Goal: Task Accomplishment & Management: Use online tool/utility

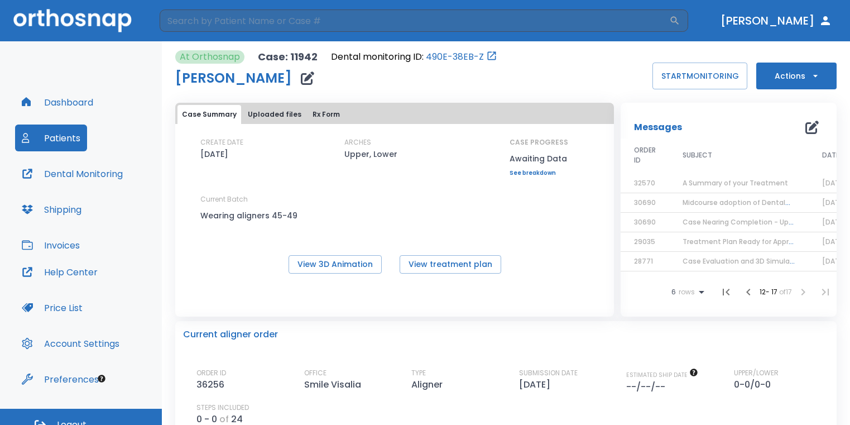
scroll to position [13, 0]
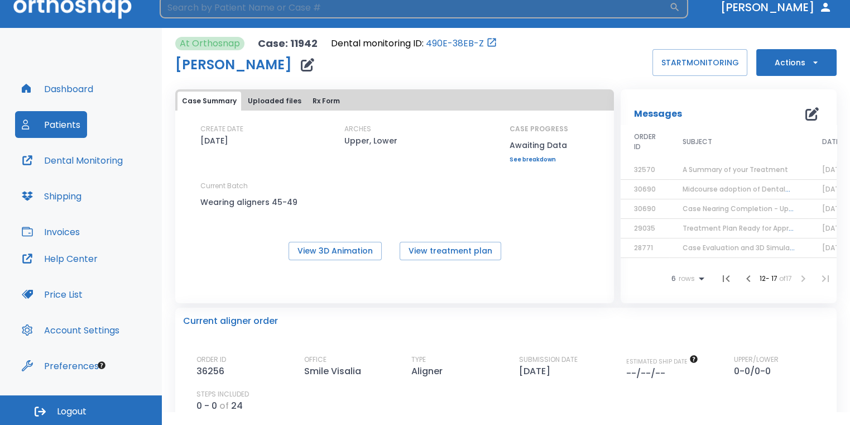
click at [259, 15] on input "search" at bounding box center [415, 7] width 510 height 22
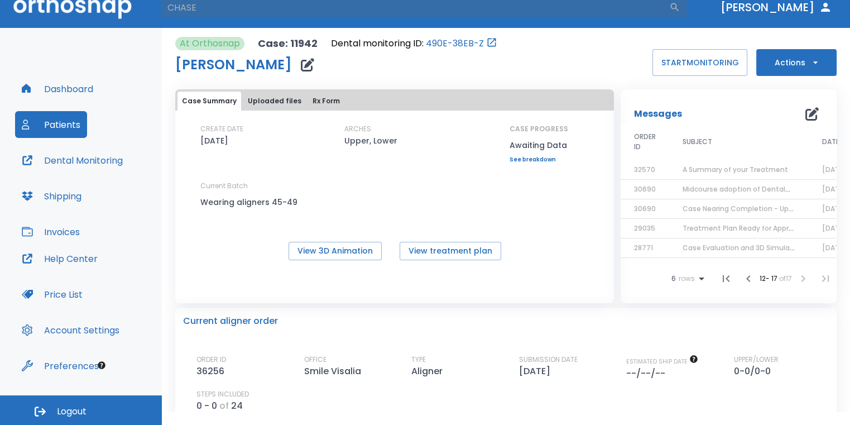
type input "CHASE"
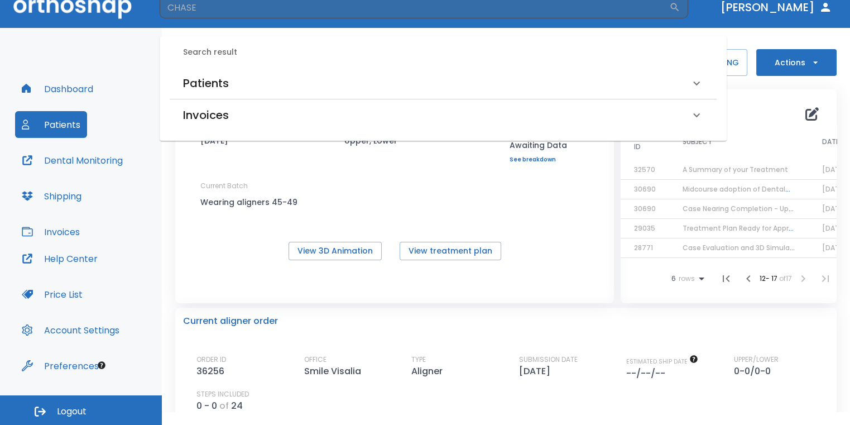
click at [280, 74] on div "Patients" at bounding box center [436, 83] width 507 height 18
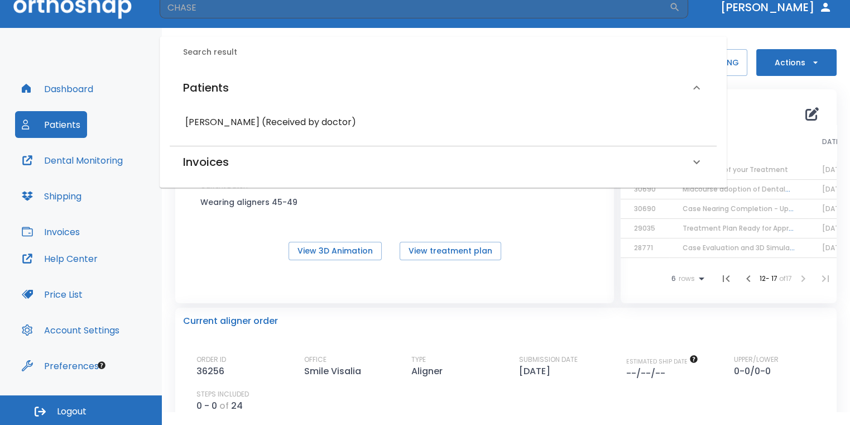
click at [283, 134] on div "Chase Gajdusek (Received by doctor)" at bounding box center [443, 122] width 547 height 29
click at [292, 122] on h6 "Chase Gajdusek (Received by doctor)" at bounding box center [443, 122] width 516 height 16
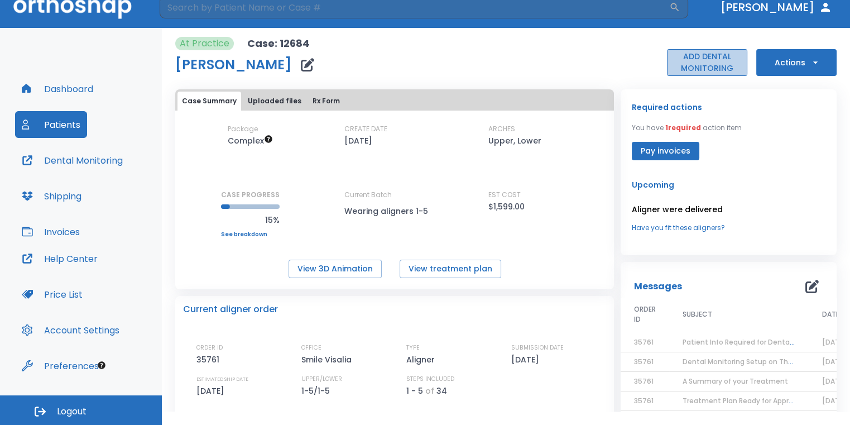
click at [711, 67] on button "ADD DENTAL MONITORING" at bounding box center [707, 62] width 80 height 27
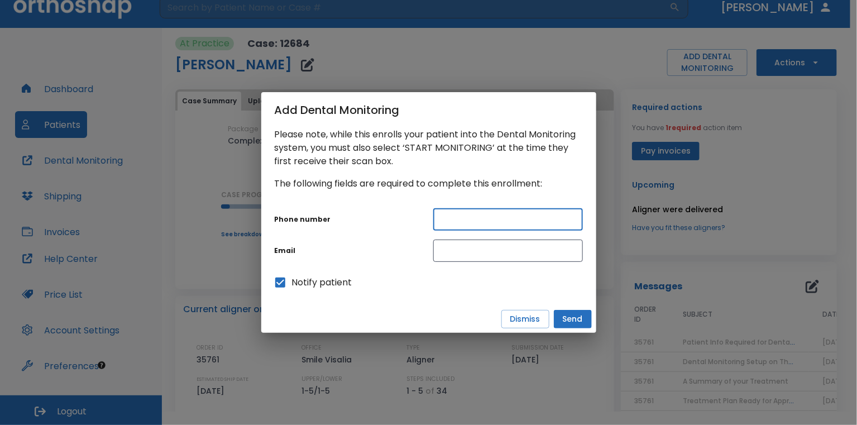
click at [516, 223] on input "text" at bounding box center [508, 219] width 150 height 22
type input "5596905811"
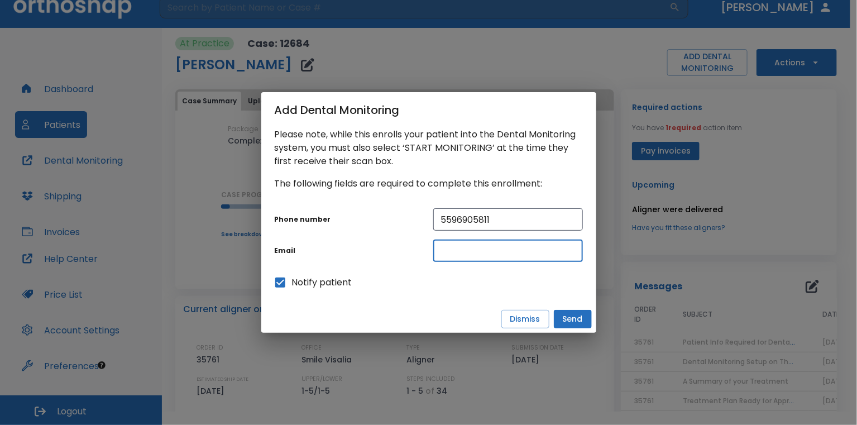
click at [512, 247] on input "text" at bounding box center [508, 250] width 150 height 22
type input "Chasegaj@icloud.com"
click at [580, 313] on button "Send" at bounding box center [573, 319] width 38 height 18
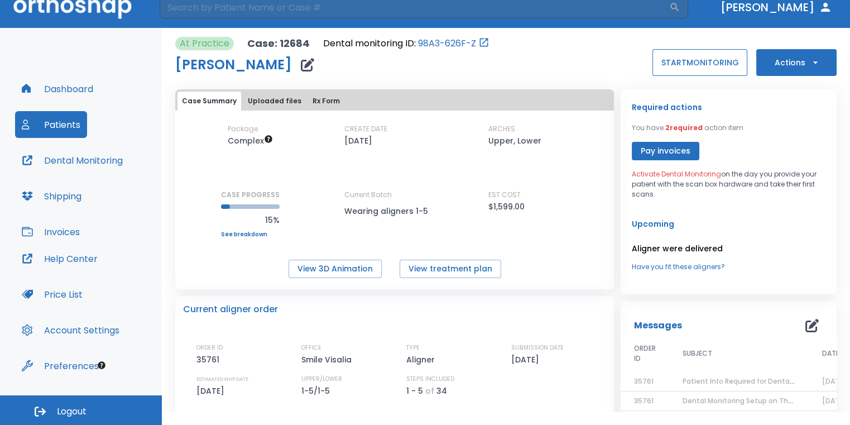
click at [683, 60] on button "START MONITORING" at bounding box center [699, 62] width 95 height 27
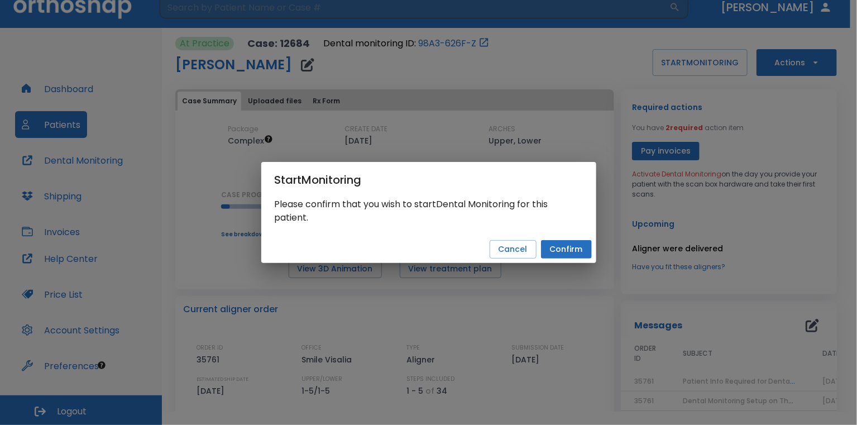
click at [583, 245] on button "Confirm" at bounding box center [566, 249] width 51 height 18
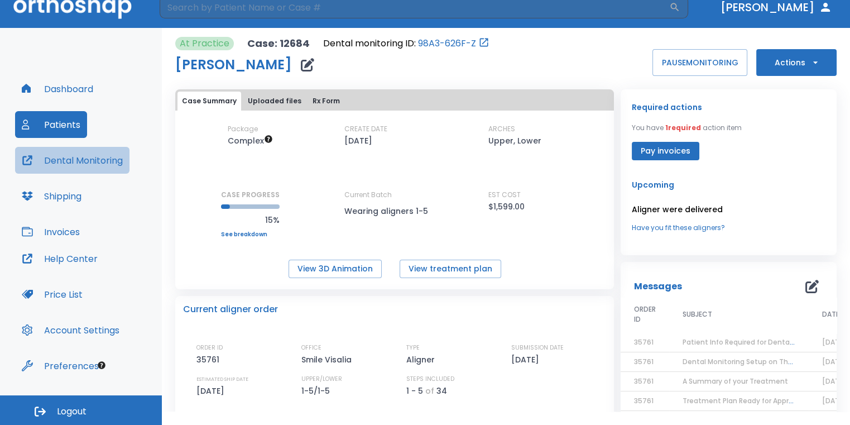
click at [76, 159] on button "Dental Monitoring" at bounding box center [72, 160] width 114 height 27
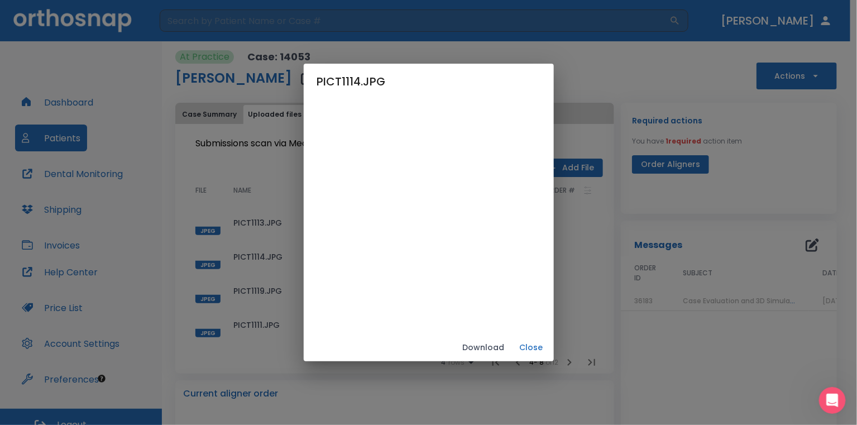
click at [549, 347] on button "Close" at bounding box center [531, 347] width 36 height 18
